Goal: Task Accomplishment & Management: Use online tool/utility

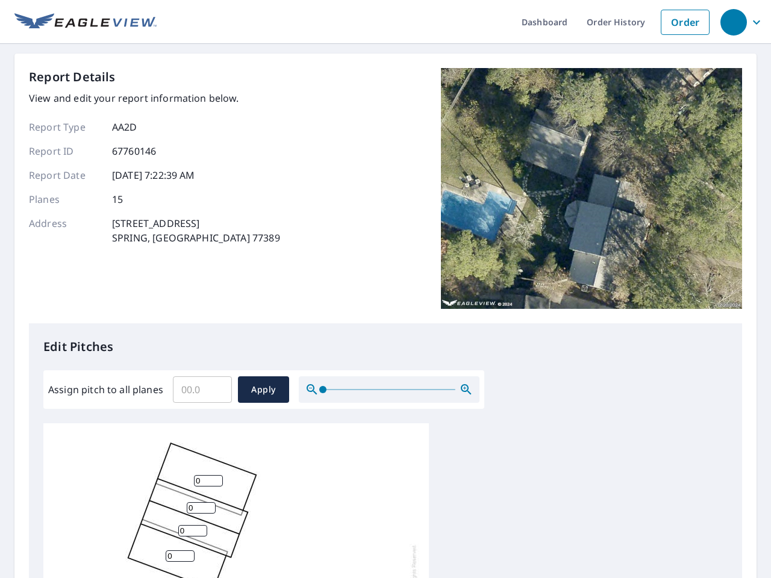
click at [385, 289] on div "Report Details View and edit your report information below. Report Type AA2D Re…" at bounding box center [385, 195] width 713 height 255
click at [733, 22] on div "button" at bounding box center [733, 22] width 26 height 26
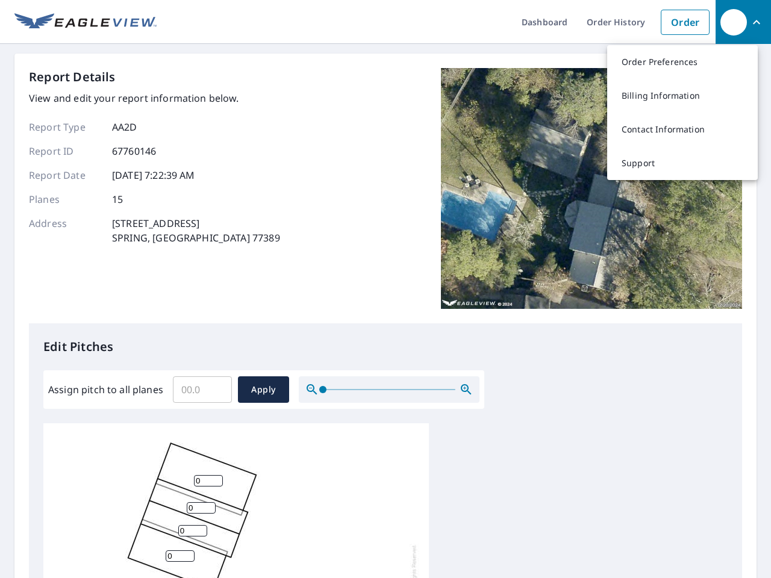
click at [202, 389] on input "Assign pitch to all planes" at bounding box center [202, 390] width 59 height 34
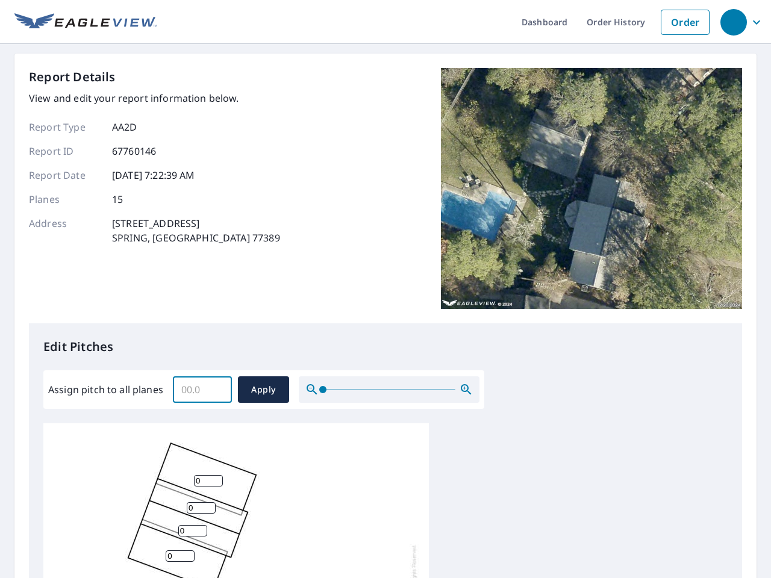
click at [263, 389] on span "Apply" at bounding box center [263, 389] width 32 height 15
click at [466, 389] on icon "button" at bounding box center [466, 389] width 14 height 14
